Goal: Entertainment & Leisure: Consume media (video, audio)

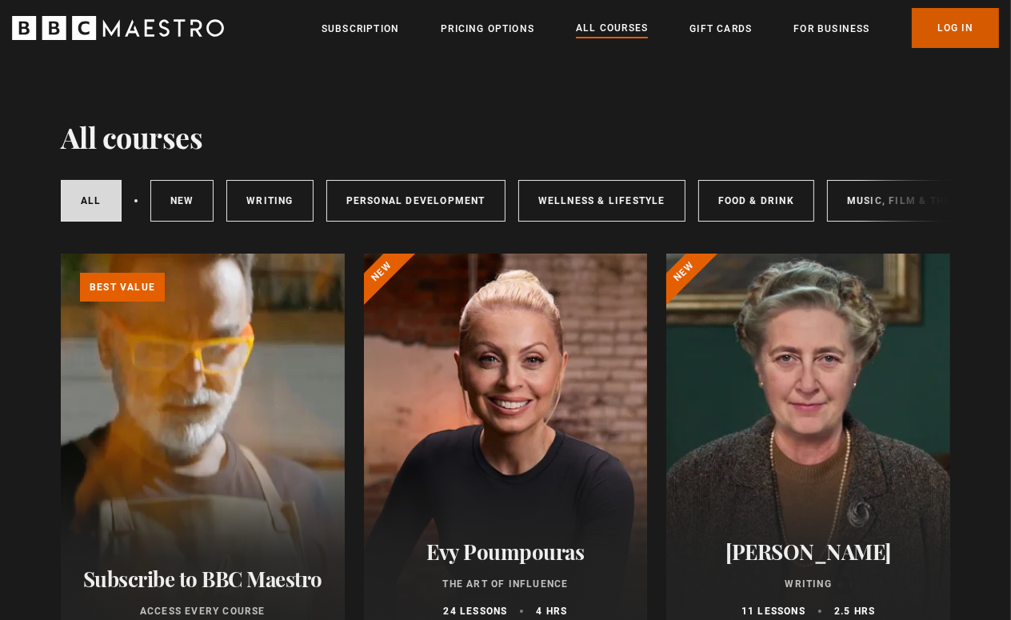
click at [955, 30] on link "Log In" at bounding box center [955, 28] width 87 height 40
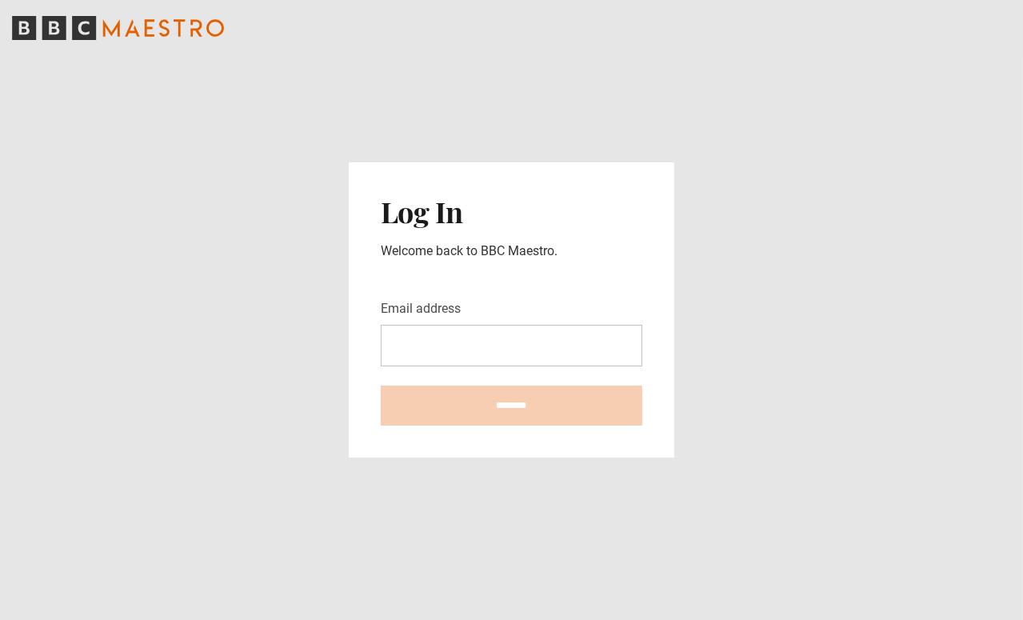
click at [474, 344] on input "Email address" at bounding box center [512, 346] width 262 height 42
type input "**********"
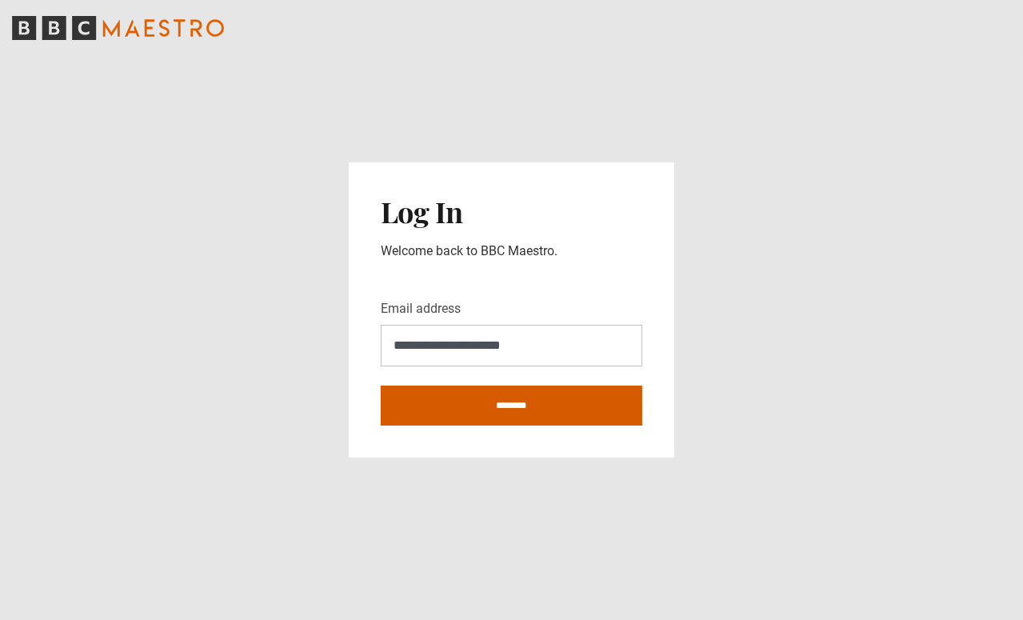
click at [508, 410] on input "********" at bounding box center [512, 406] width 262 height 40
type input "**********"
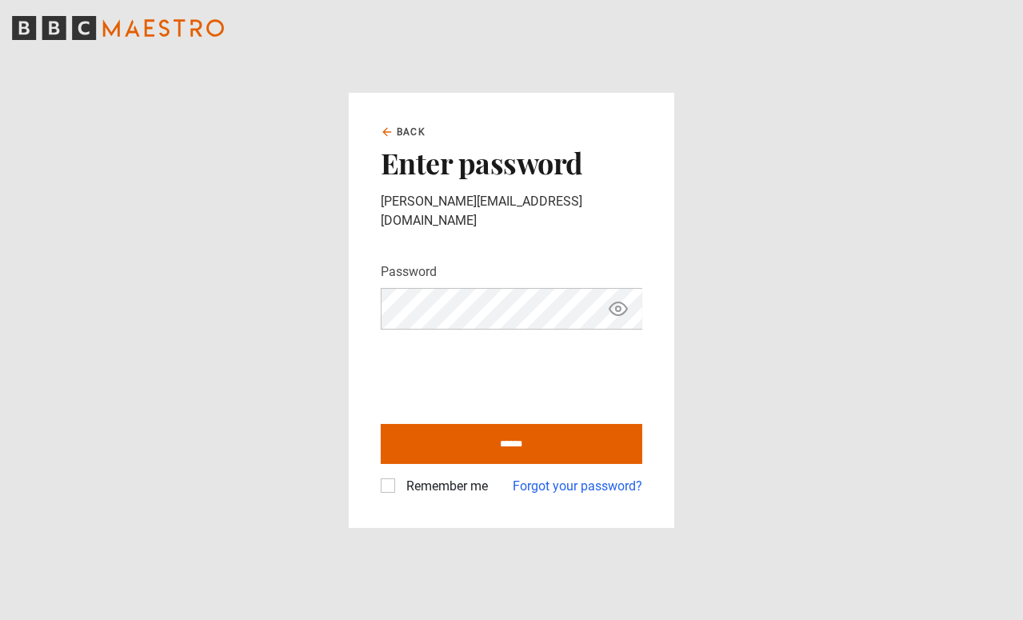
click at [622, 303] on icon "Show password" at bounding box center [618, 308] width 19 height 19
click at [621, 303] on icon "Hide password" at bounding box center [619, 309] width 18 height 18
click at [513, 434] on input "******" at bounding box center [512, 444] width 262 height 40
type input "**********"
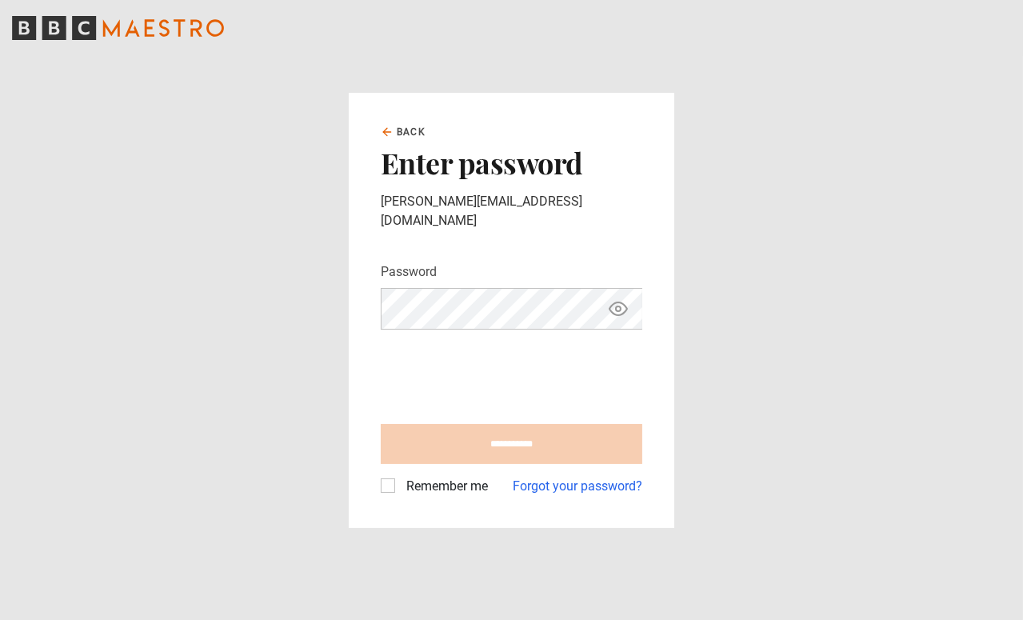
click at [378, 479] on div "**********" at bounding box center [512, 310] width 326 height 435
click at [400, 478] on label "Remember me" at bounding box center [444, 486] width 88 height 19
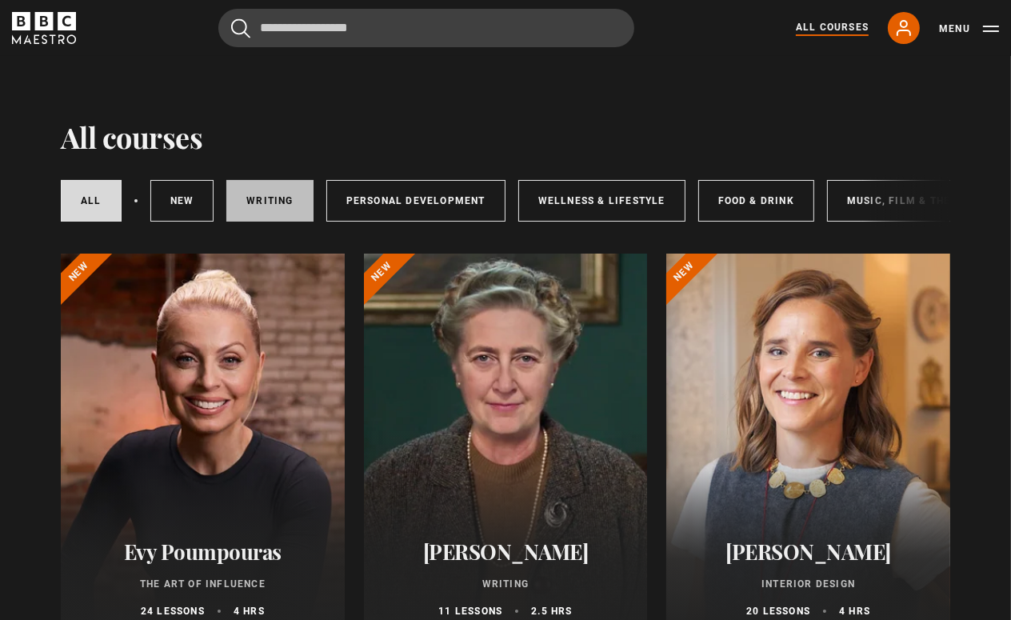
click at [248, 198] on link "Writing" at bounding box center [269, 201] width 86 height 42
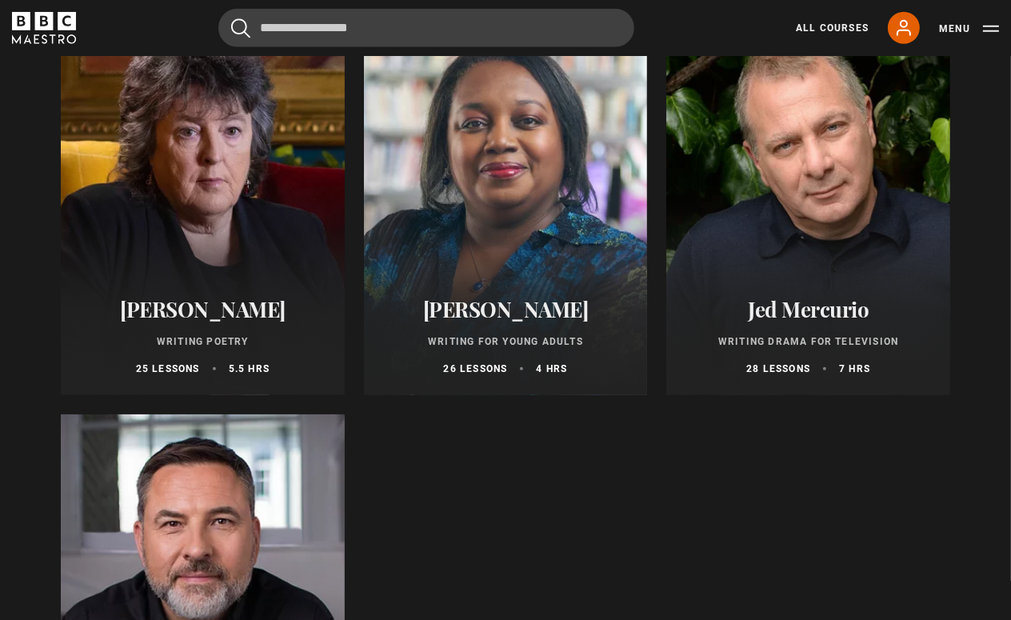
scroll to position [1360, 0]
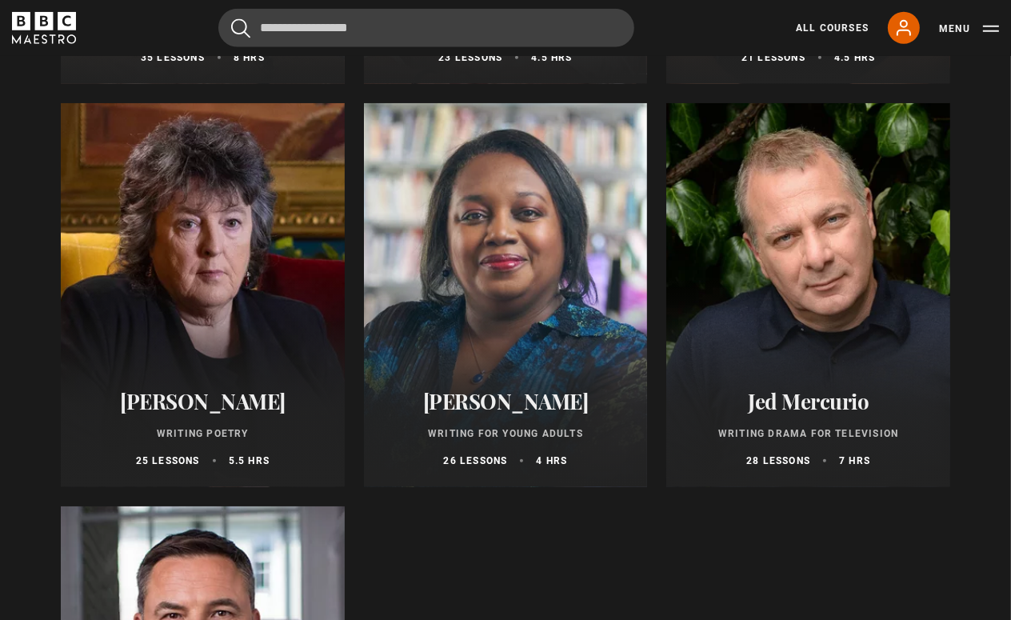
click at [227, 352] on div at bounding box center [203, 295] width 284 height 384
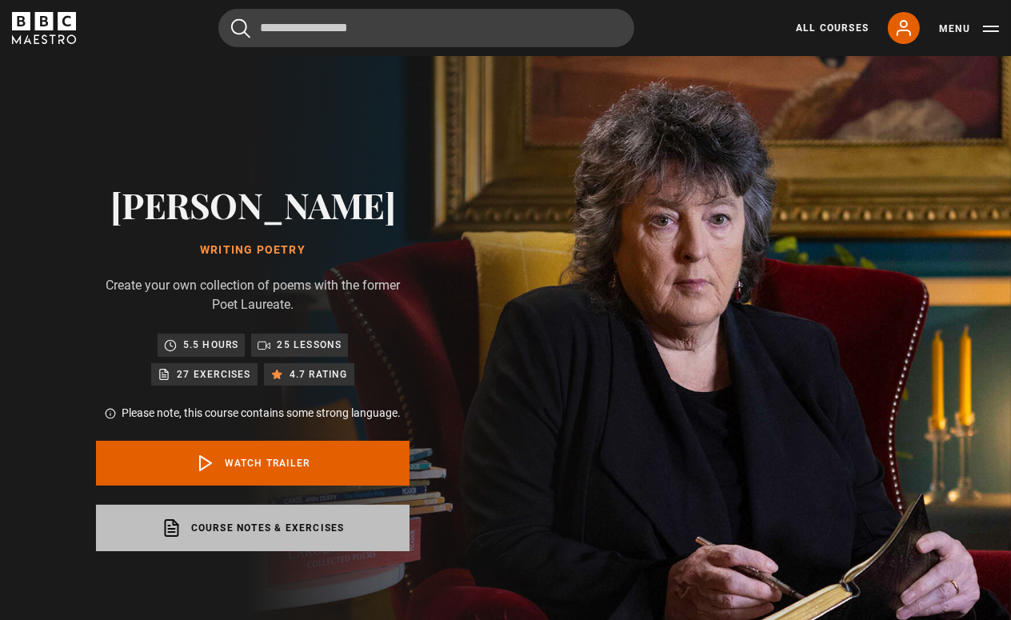
click at [257, 534] on link "Course notes & exercises opens in a new tab" at bounding box center [253, 528] width 314 height 46
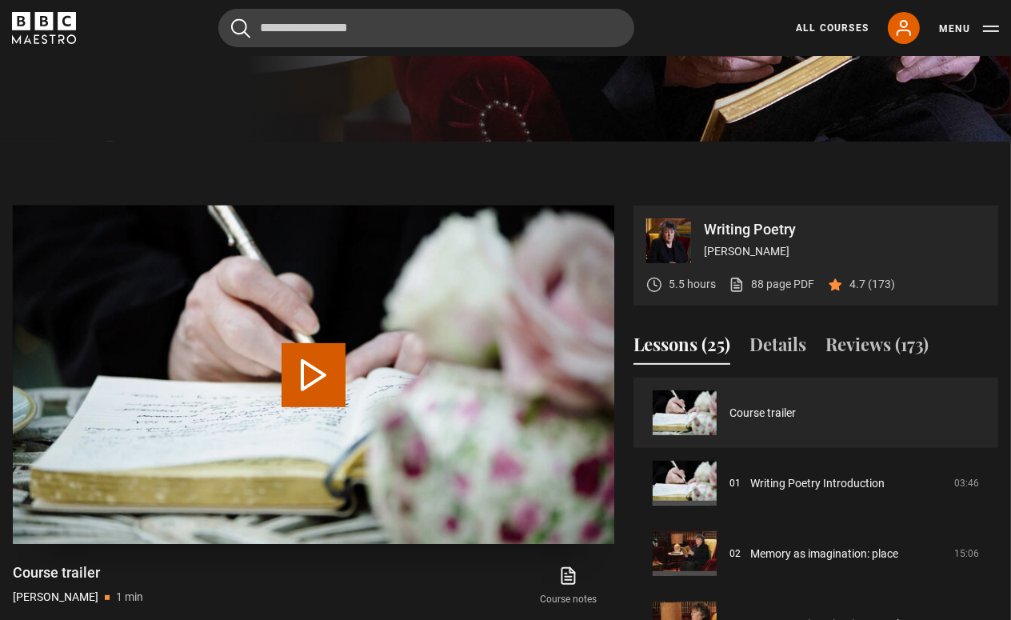
scroll to position [560, 0]
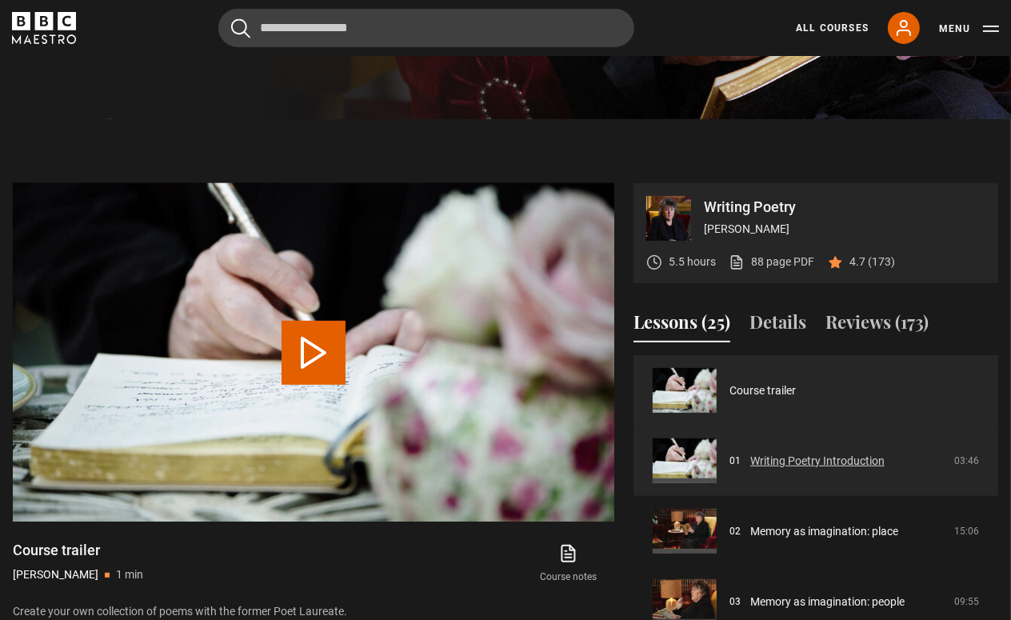
click at [791, 456] on link "Writing Poetry Introduction" at bounding box center [818, 461] width 134 height 17
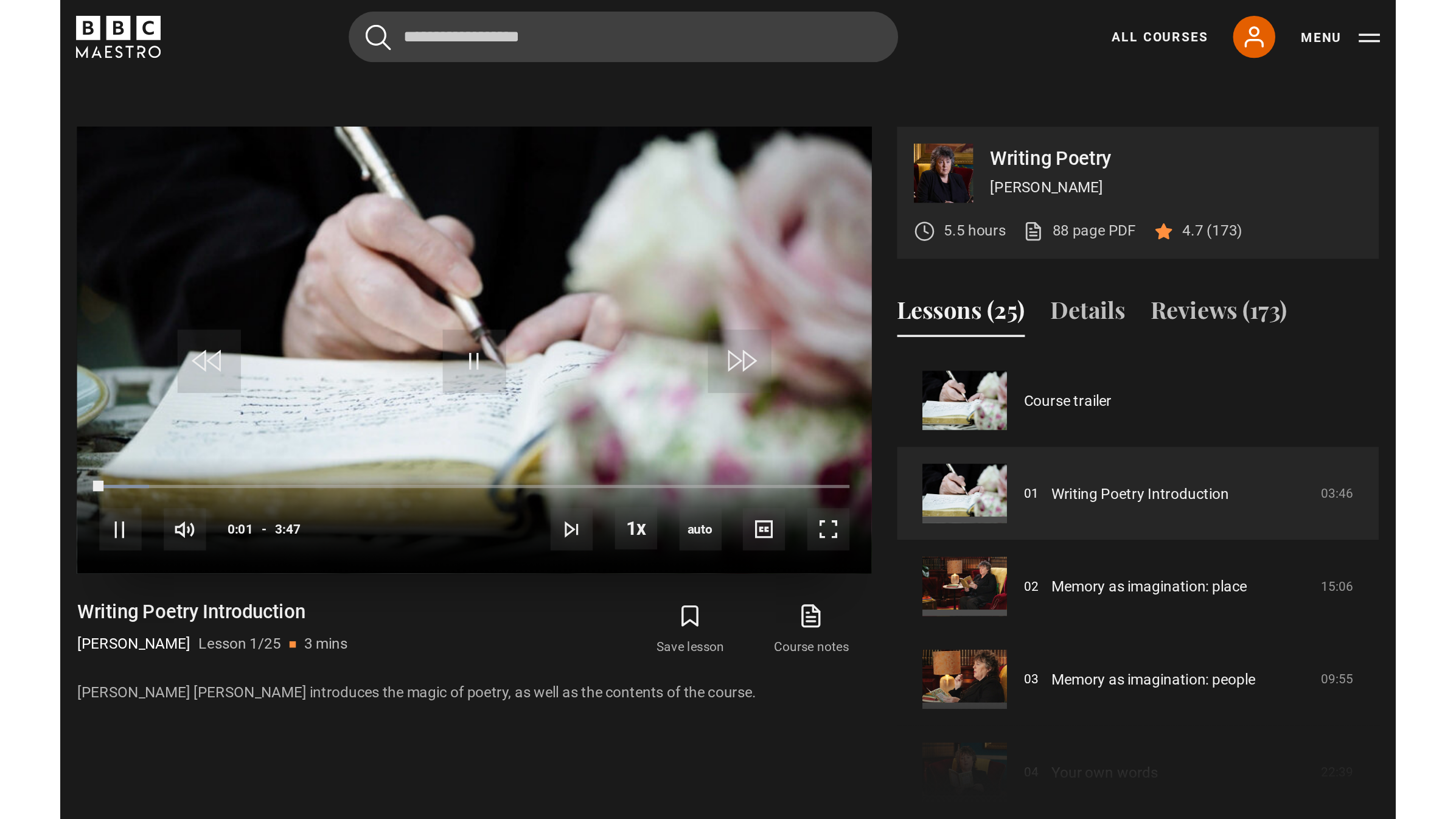
scroll to position [480, 0]
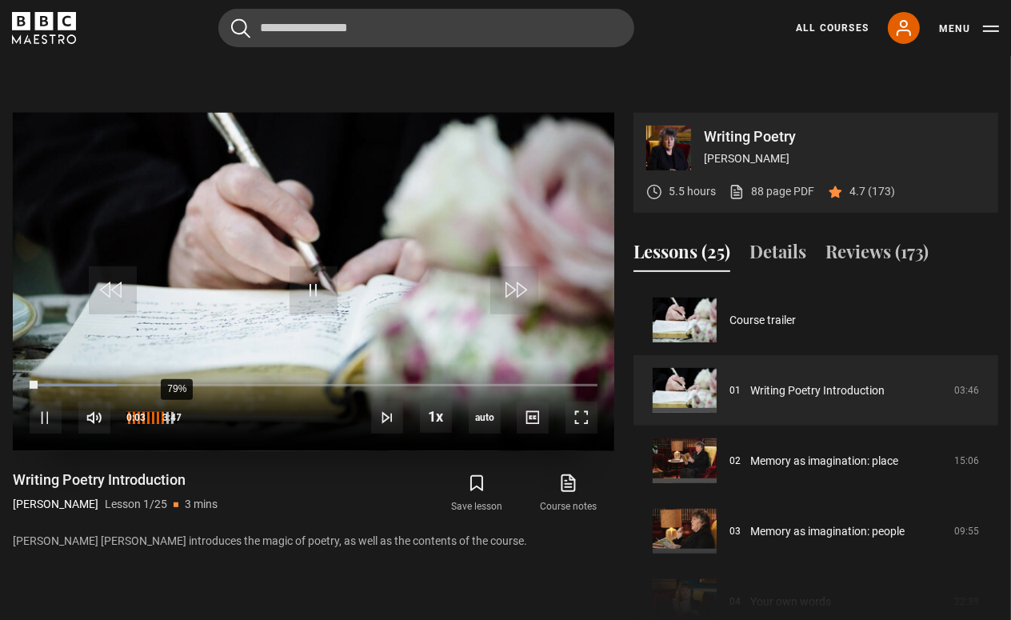
click at [169, 414] on div "79%" at bounding box center [150, 418] width 48 height 12
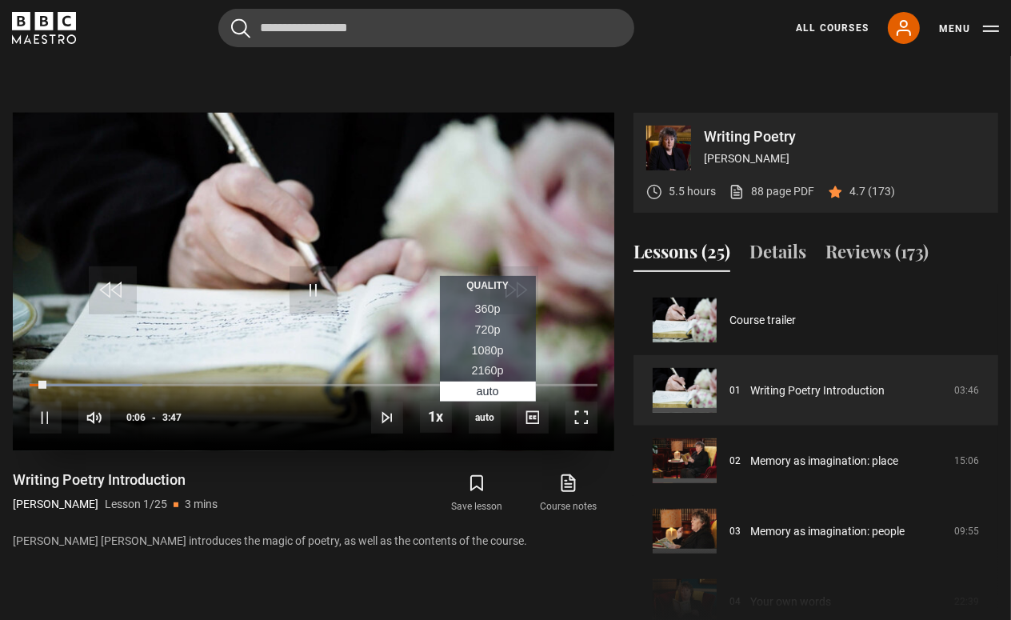
click at [486, 364] on span "2160p" at bounding box center [488, 370] width 32 height 13
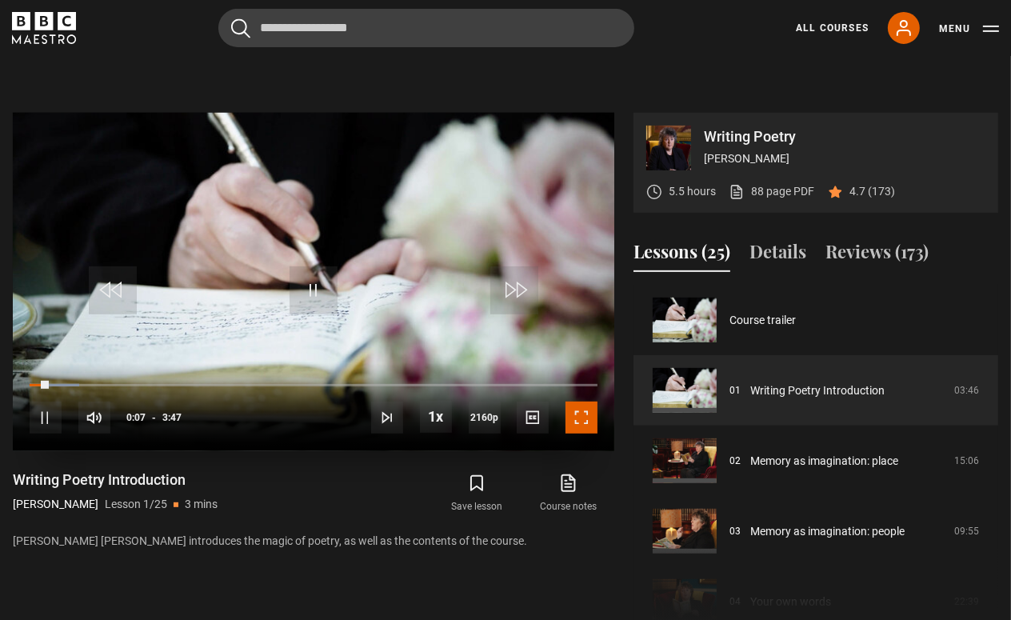
click at [590, 421] on span "Video Player" at bounding box center [582, 418] width 32 height 32
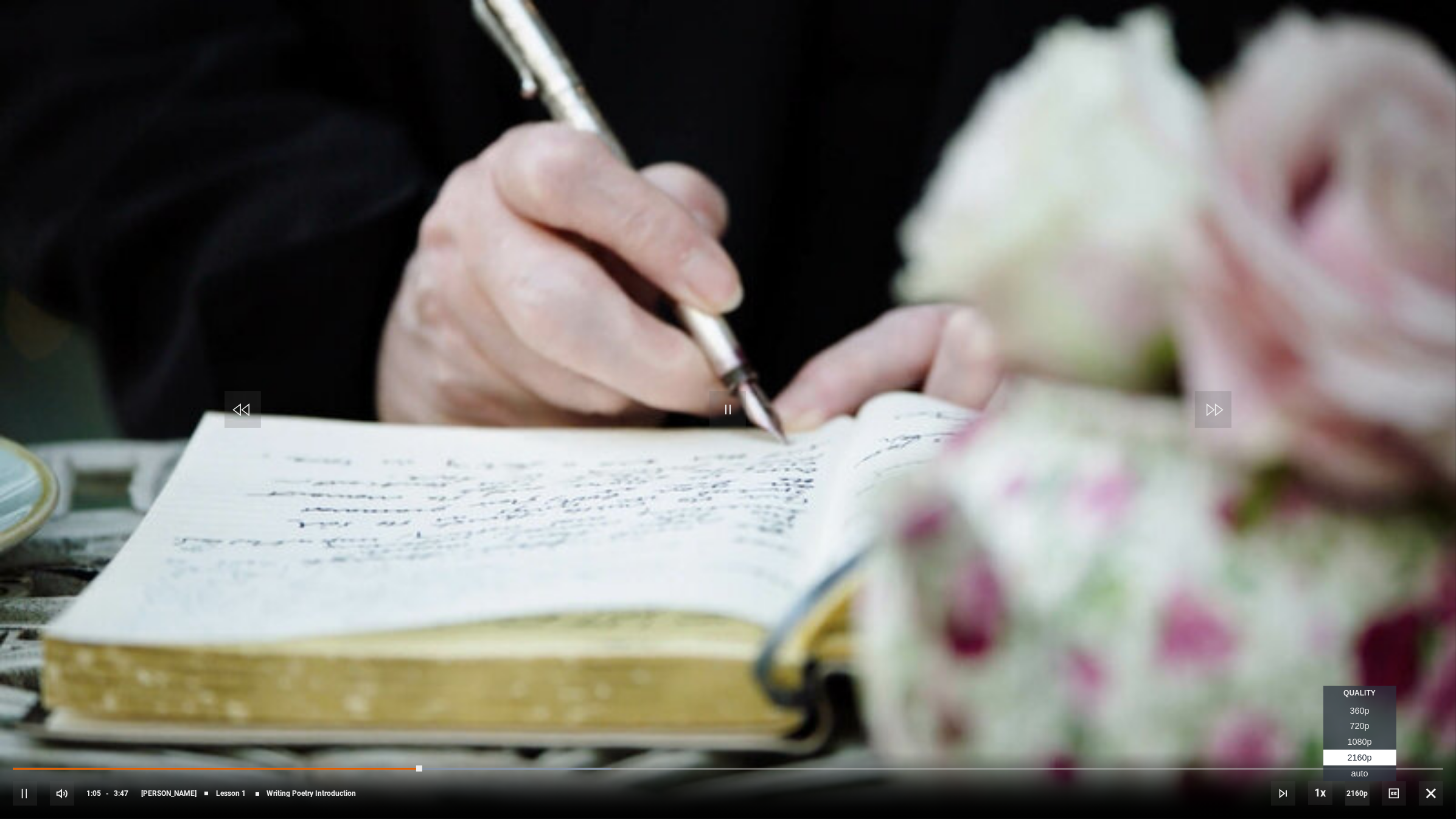
click at [769, 471] on span "2160p" at bounding box center [1357, 793] width 24 height 24
click at [769, 471] on span "1080p" at bounding box center [1359, 741] width 24 height 10
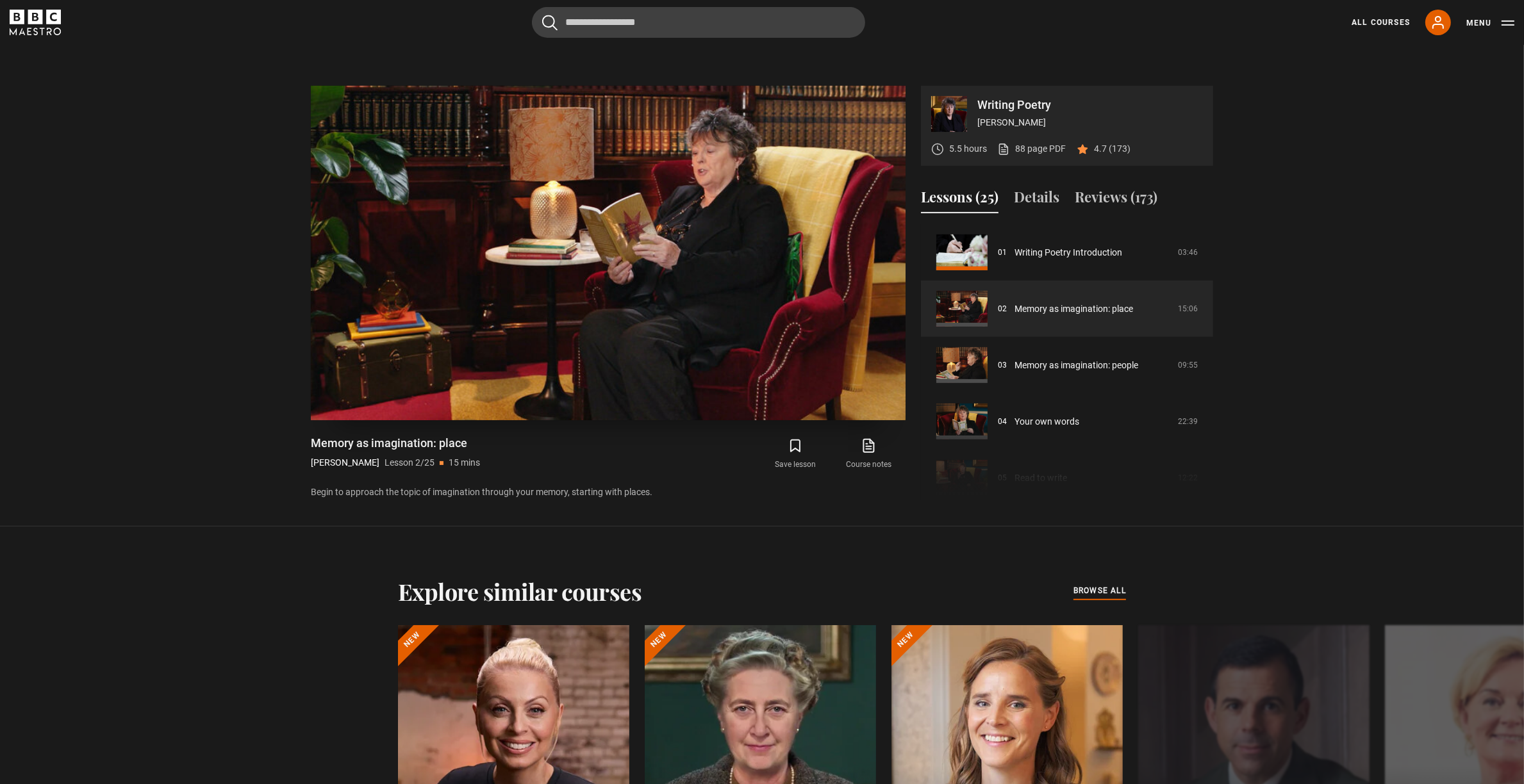
scroll to position [549, 0]
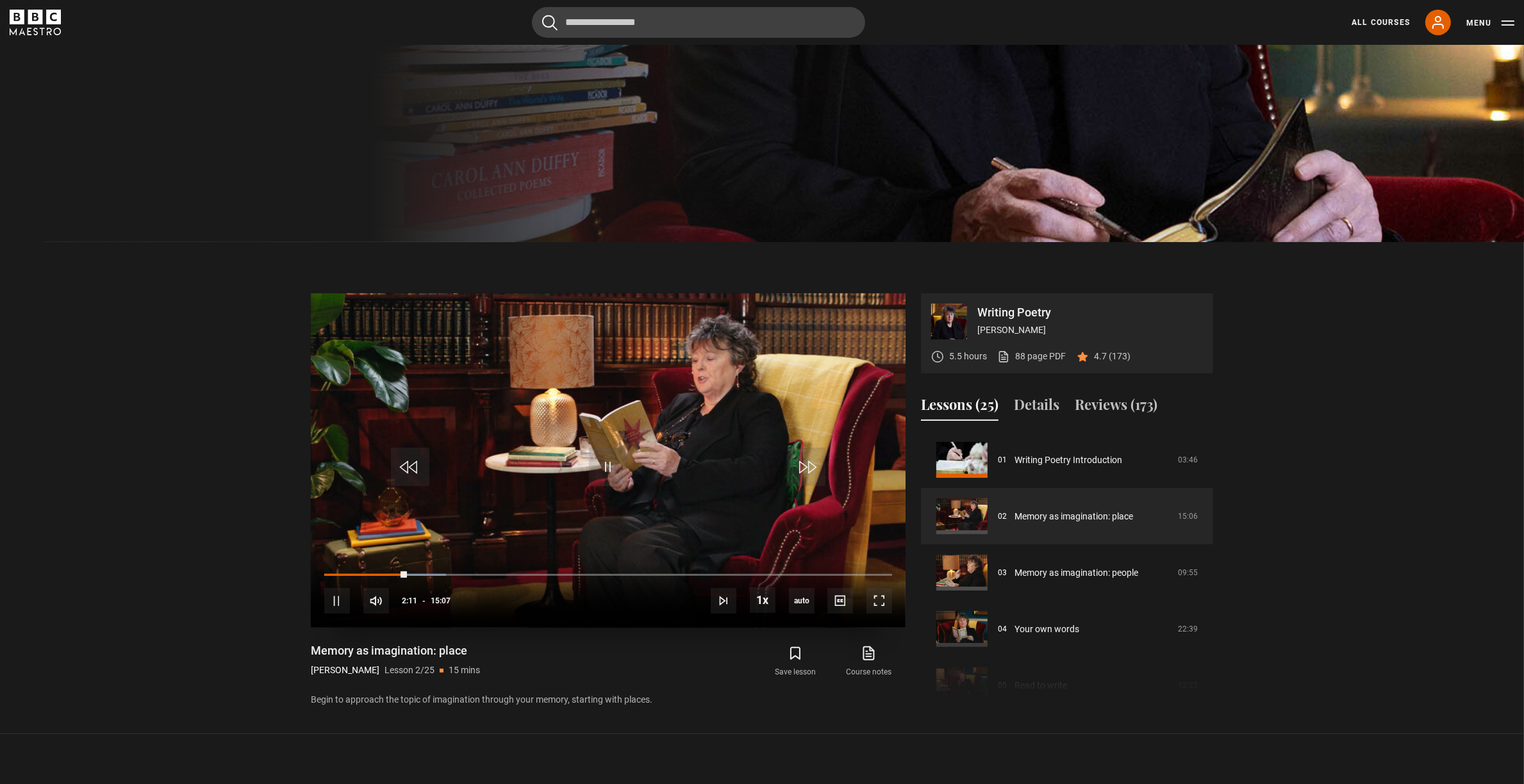
click at [389, 496] on div "10s Skip Back 10 seconds Pause 10s Skip Forward 10 seconds Loaded : 21.50% 01:4…" at bounding box center [608, 592] width 595 height 71
click at [392, 496] on div "10s Skip Back 10 seconds Pause 10s Skip Forward 10 seconds Loaded : 21.50% 01:4…" at bounding box center [608, 592] width 595 height 71
drag, startPoint x: 404, startPoint y: 576, endPoint x: 392, endPoint y: 577, distance: 12.0
click at [392, 496] on div "Loaded : 21.50% 01:47 01:47" at bounding box center [608, 574] width 568 height 4
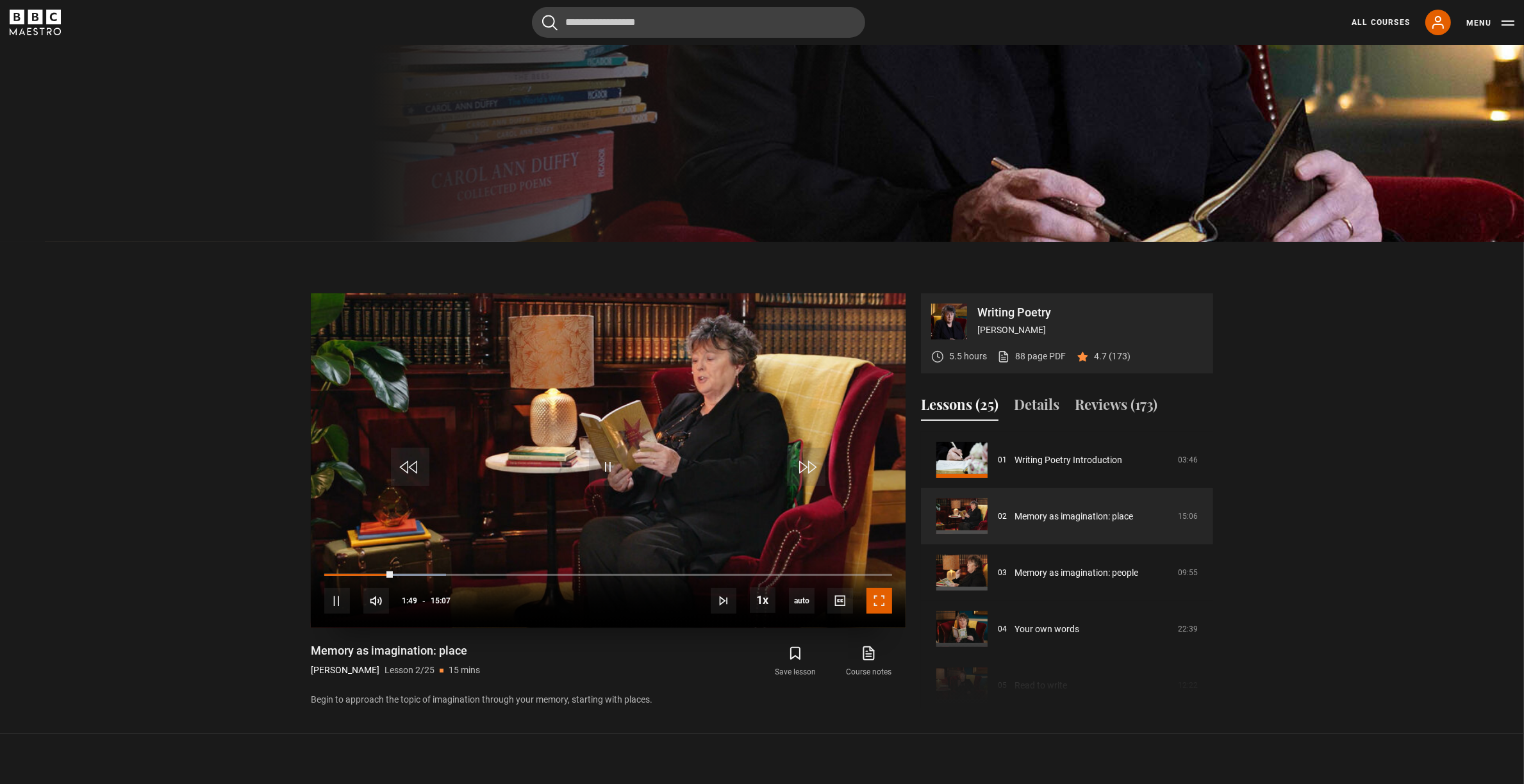
click at [810, 496] on span "Video Player" at bounding box center [879, 601] width 26 height 26
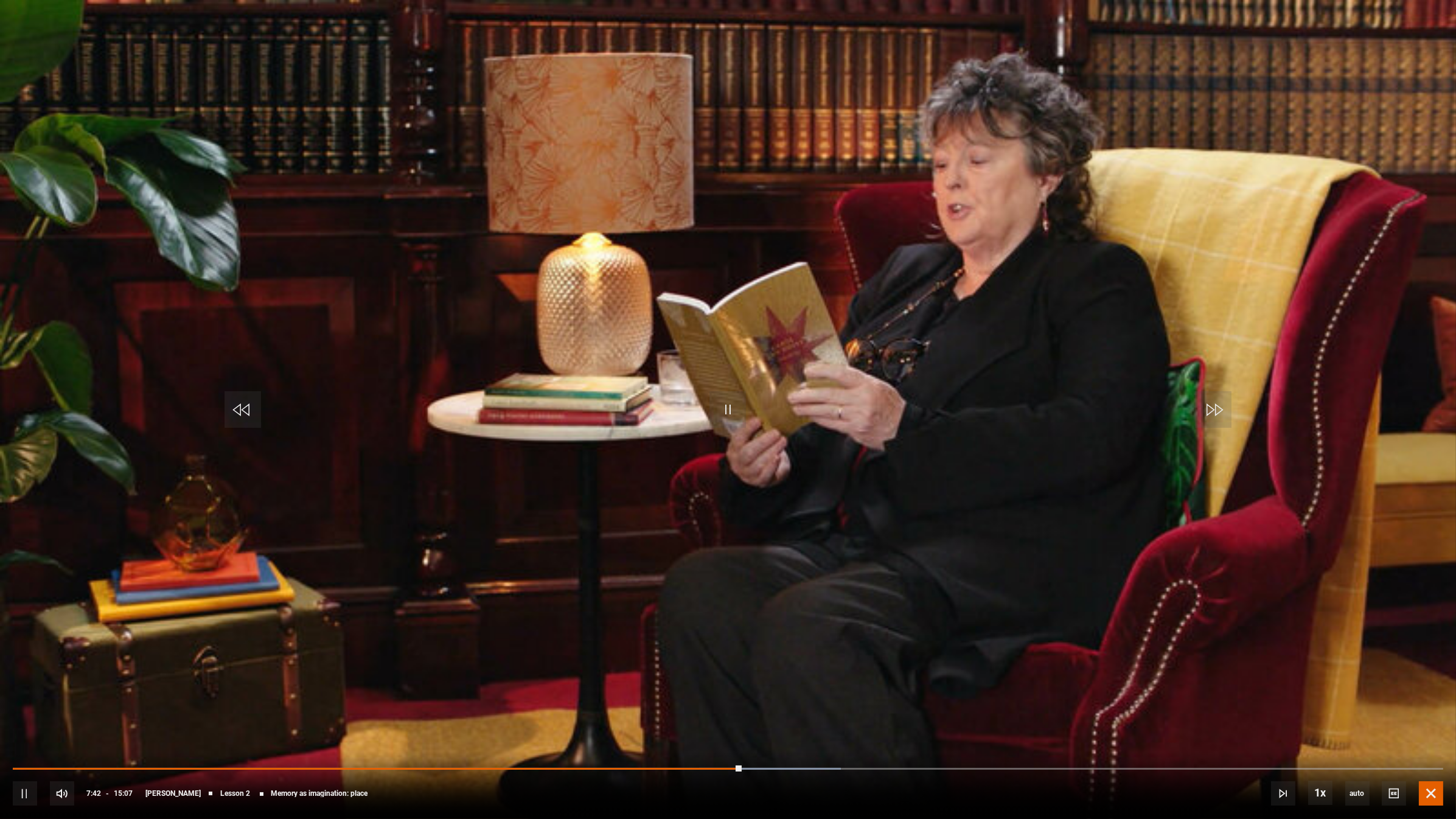
click at [769, 471] on span "Video Player" at bounding box center [1431, 793] width 24 height 24
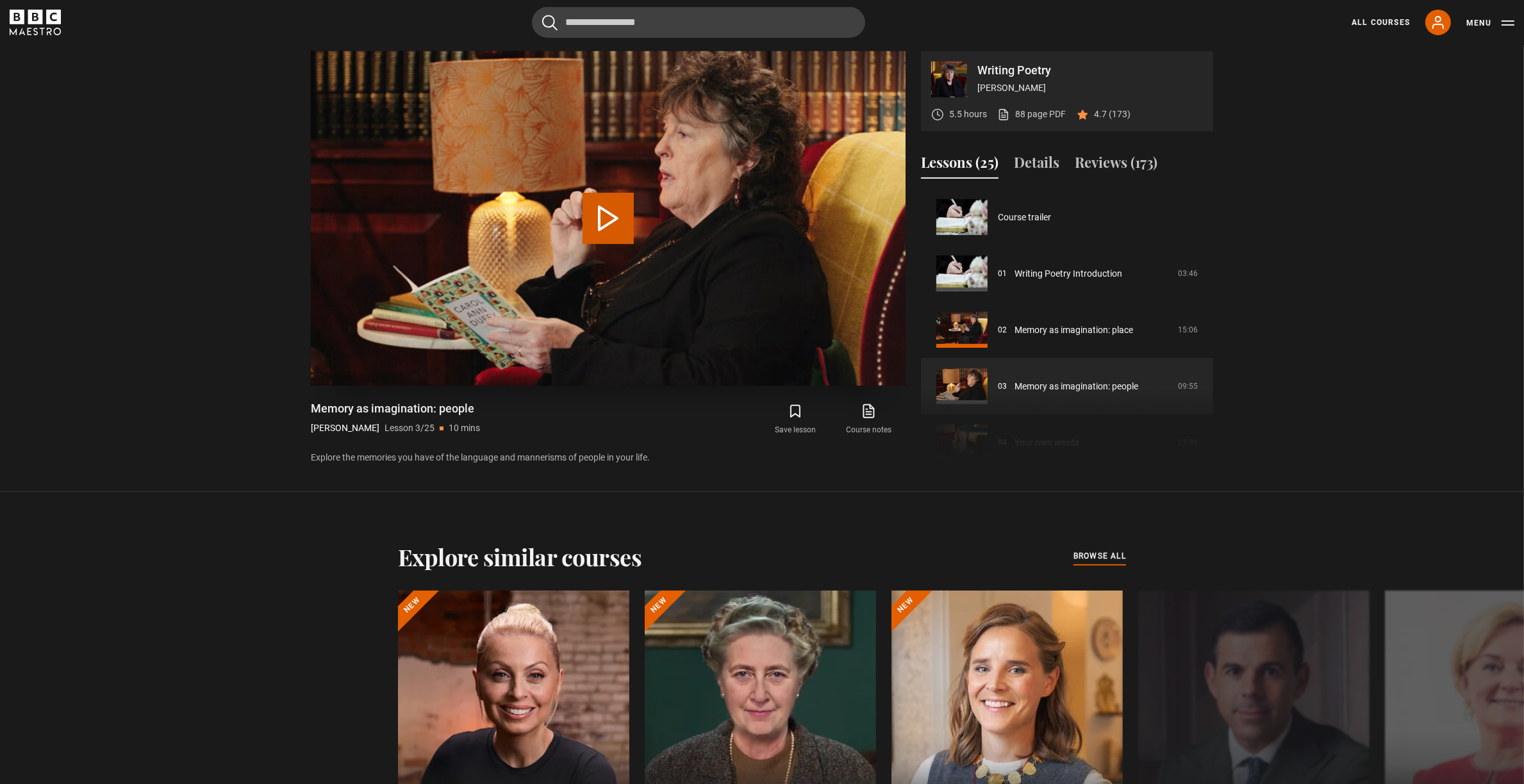
scroll to position [112, 0]
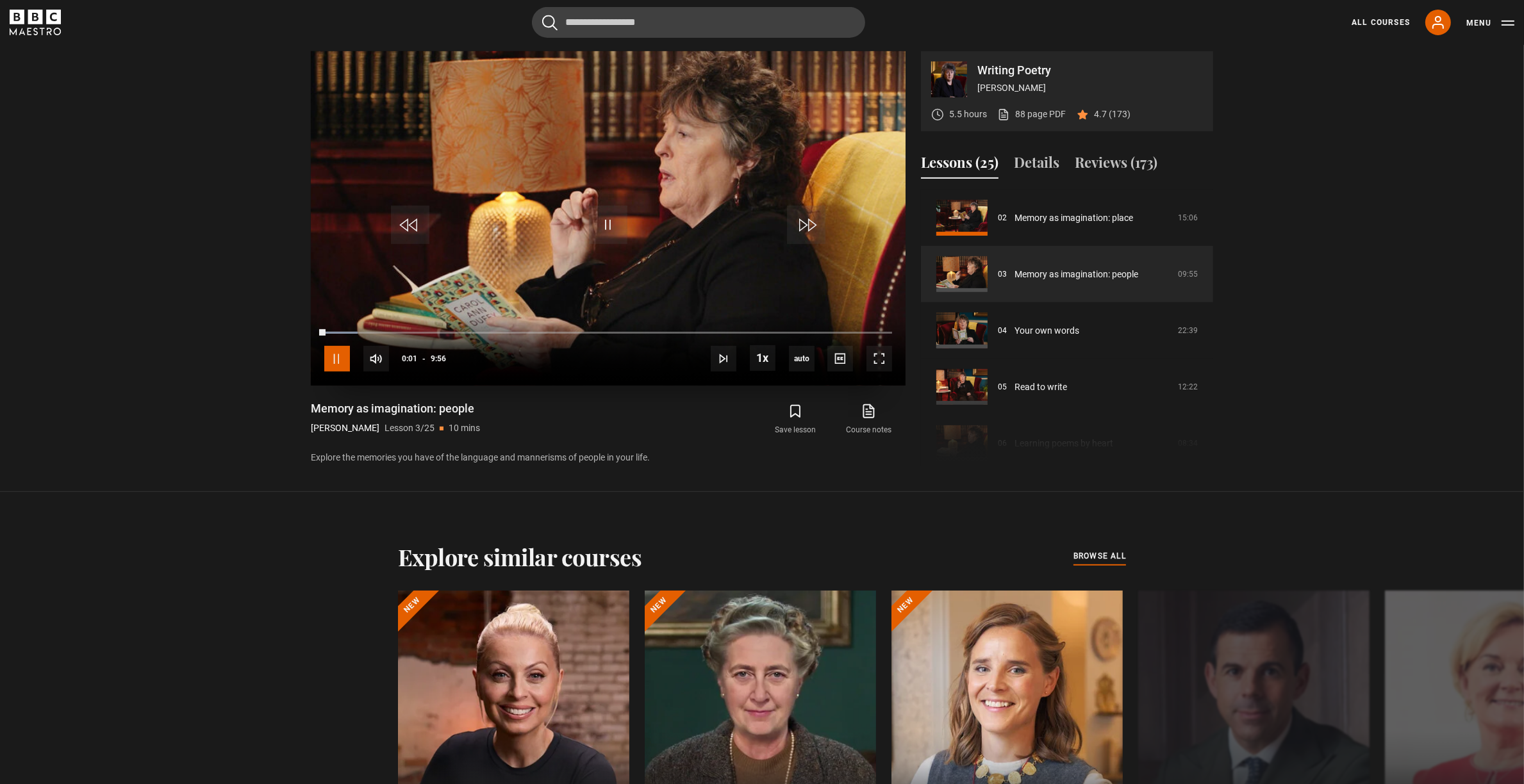
click at [335, 360] on span "Video Player" at bounding box center [337, 359] width 26 height 26
